Goal: Information Seeking & Learning: Learn about a topic

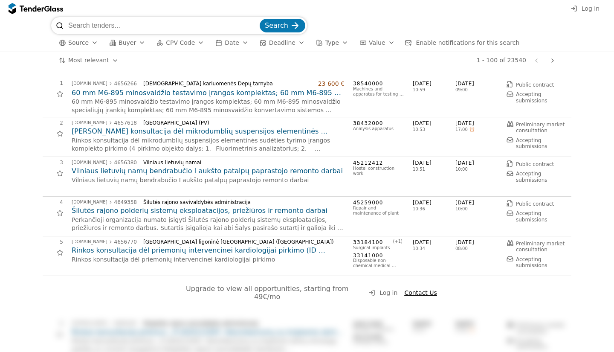
click at [337, 84] on div "23 600 €" at bounding box center [331, 83] width 26 height 7
click at [134, 41] on div "button" at bounding box center [142, 43] width 24 height 22
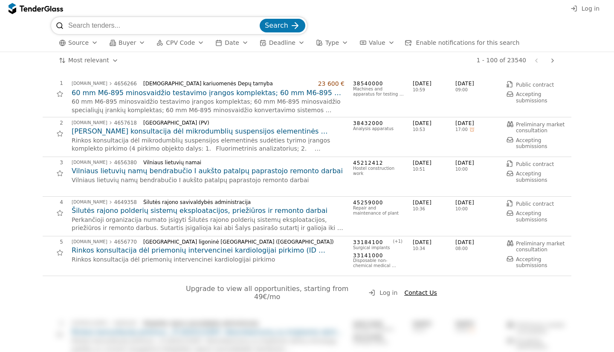
click at [173, 93] on h2 "60 mm M6-895 minosvaidžio testavimo įrangos komplektas; 60 mm M6-895 minosvaidž…" at bounding box center [208, 92] width 273 height 9
click at [231, 252] on h2 "Rinkos konsultacija dėl priemonių intervencinei kardiologijai pirkimo (ID 46567…" at bounding box center [208, 249] width 273 height 9
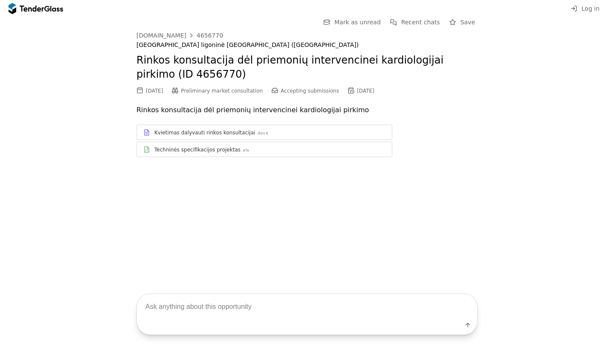
click at [136, 18] on div "Go Back Mark as unread Recent chats Save" at bounding box center [306, 22] width 341 height 11
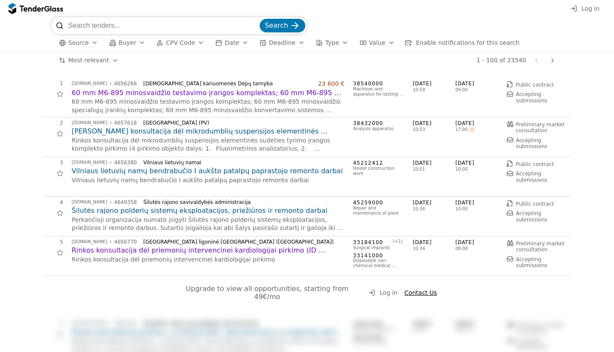
click at [375, 168] on div "Hostel construction work" at bounding box center [378, 171] width 51 height 10
click at [372, 189] on div "45212412 Hostel construction work" at bounding box center [378, 176] width 51 height 34
click at [305, 173] on h2 "Vilniaus lietuvių namų bendrabučio I aukšto patalpų paprastojo remonto darbai" at bounding box center [208, 170] width 273 height 9
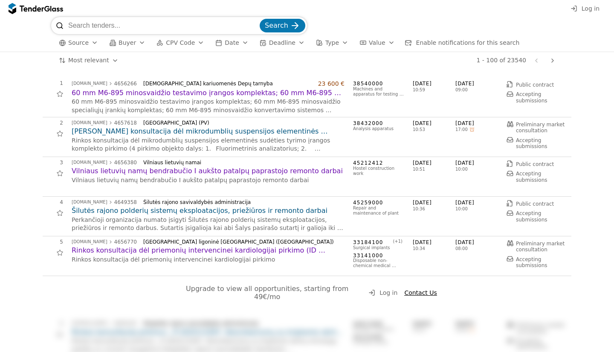
click at [157, 206] on h2 "Šilutės rajono polderių sistemų eksploatacijos, priežiūros ir remonto darbai" at bounding box center [208, 210] width 273 height 9
click at [137, 44] on div "button" at bounding box center [142, 43] width 24 height 22
click at [133, 42] on button "Buyer" at bounding box center [127, 42] width 43 height 11
click at [93, 44] on div "button" at bounding box center [95, 43] width 24 height 22
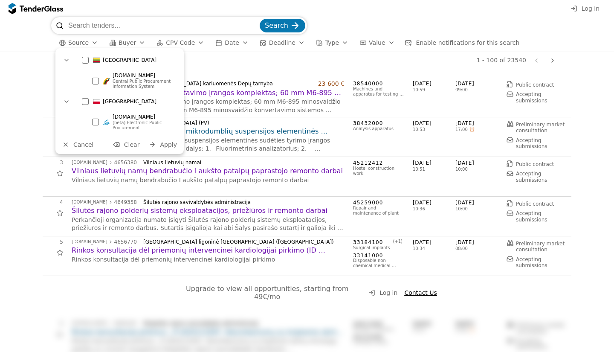
click at [317, 60] on div "1 - 100 of 23540 Previous page Next page" at bounding box center [342, 60] width 432 height 17
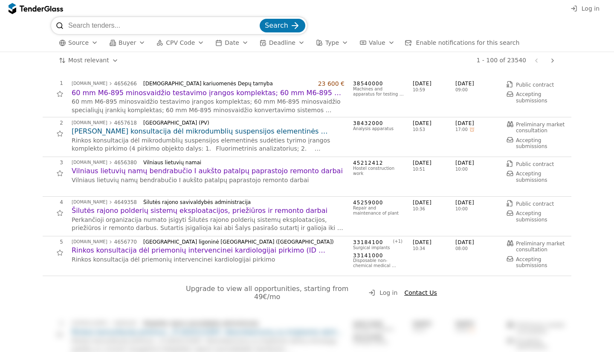
click at [369, 42] on span "Value" at bounding box center [377, 42] width 16 height 7
click at [332, 67] on div "1 - 100 of 23540 Previous page Next page" at bounding box center [342, 60] width 432 height 17
click at [325, 40] on button "Type" at bounding box center [331, 42] width 39 height 11
click at [273, 63] on div "1 - 100 of 23540 Previous page Next page" at bounding box center [342, 60] width 432 height 17
click at [53, 9] on div at bounding box center [56, 9] width 13 height 6
